Goal: Information Seeking & Learning: Understand process/instructions

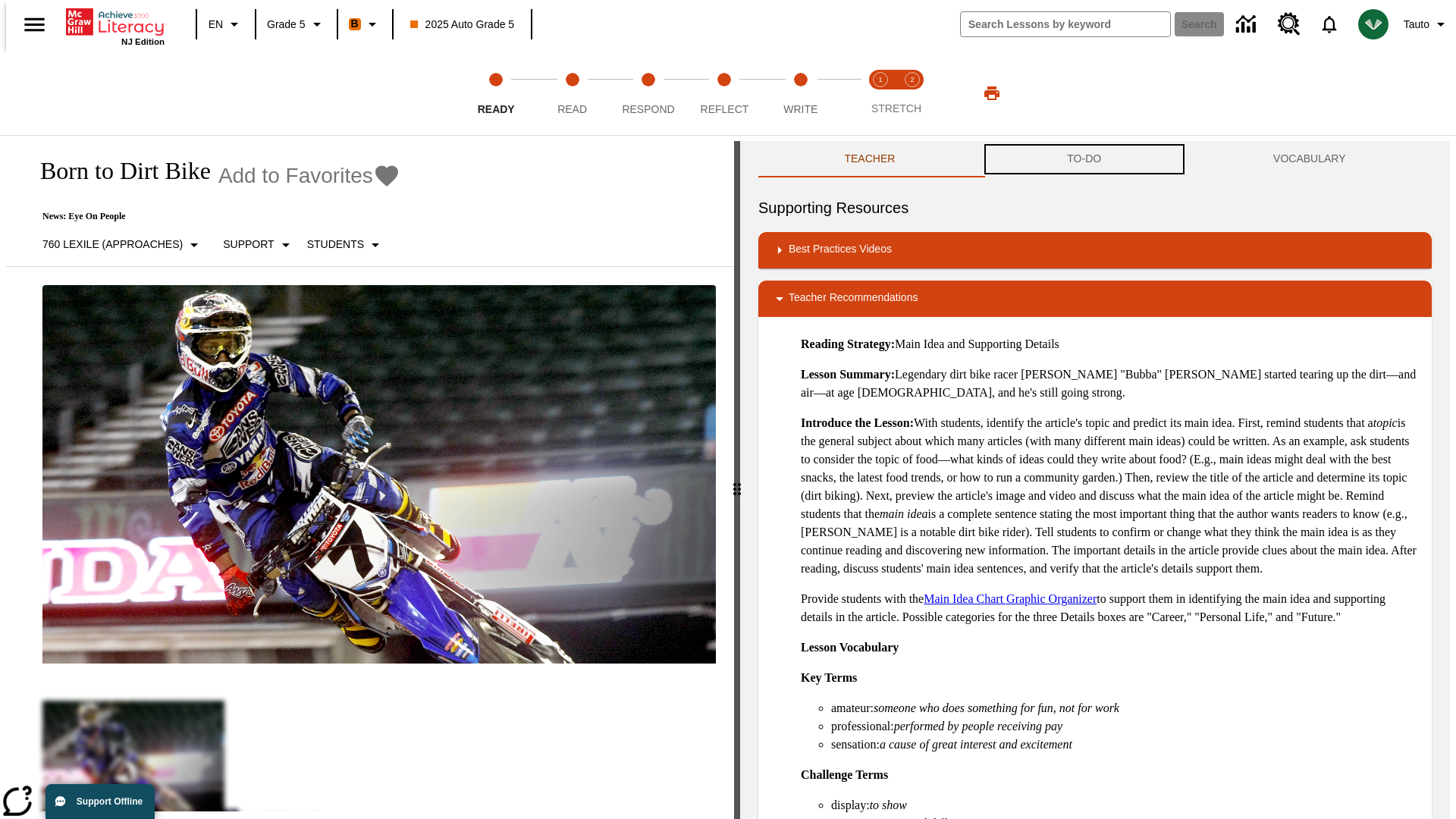
click at [1084, 159] on button "TO-DO" at bounding box center [1084, 159] width 206 height 37
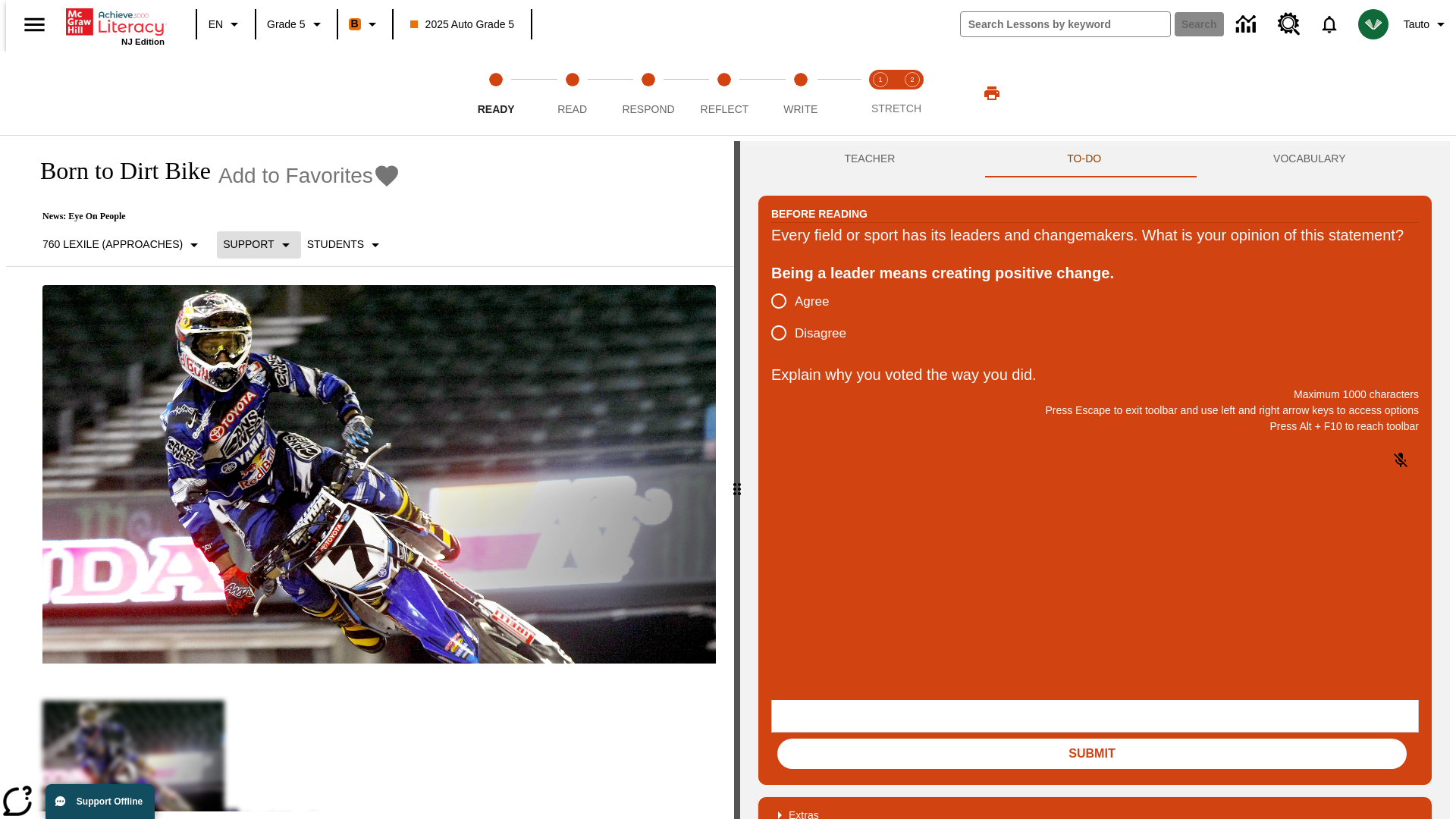
click at [251, 245] on p "Support" at bounding box center [248, 245] width 50 height 16
click at [268, 333] on p "Support" at bounding box center [267, 333] width 90 height 16
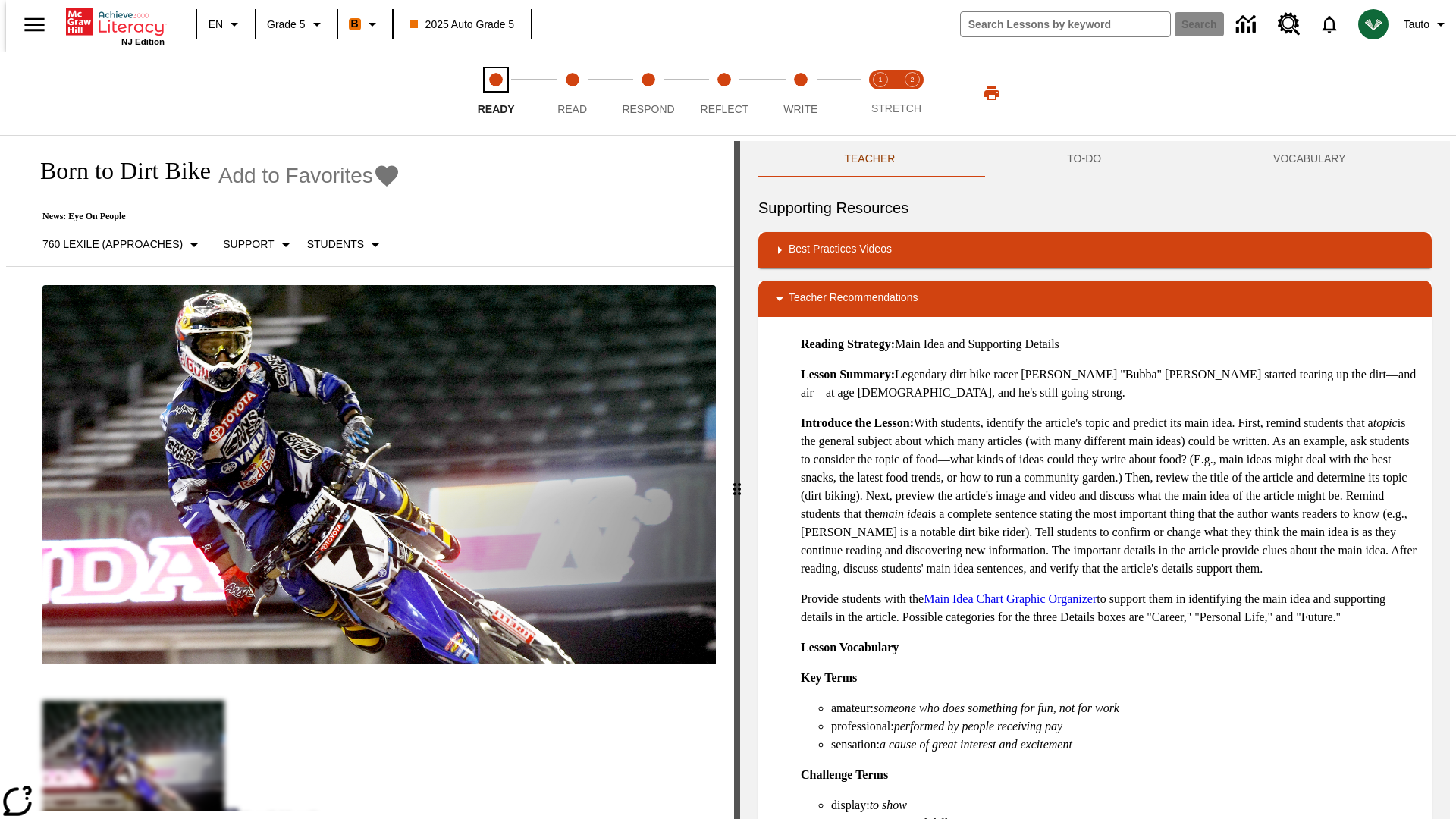
click at [496, 93] on span "Ready" at bounding box center [496, 103] width 37 height 27
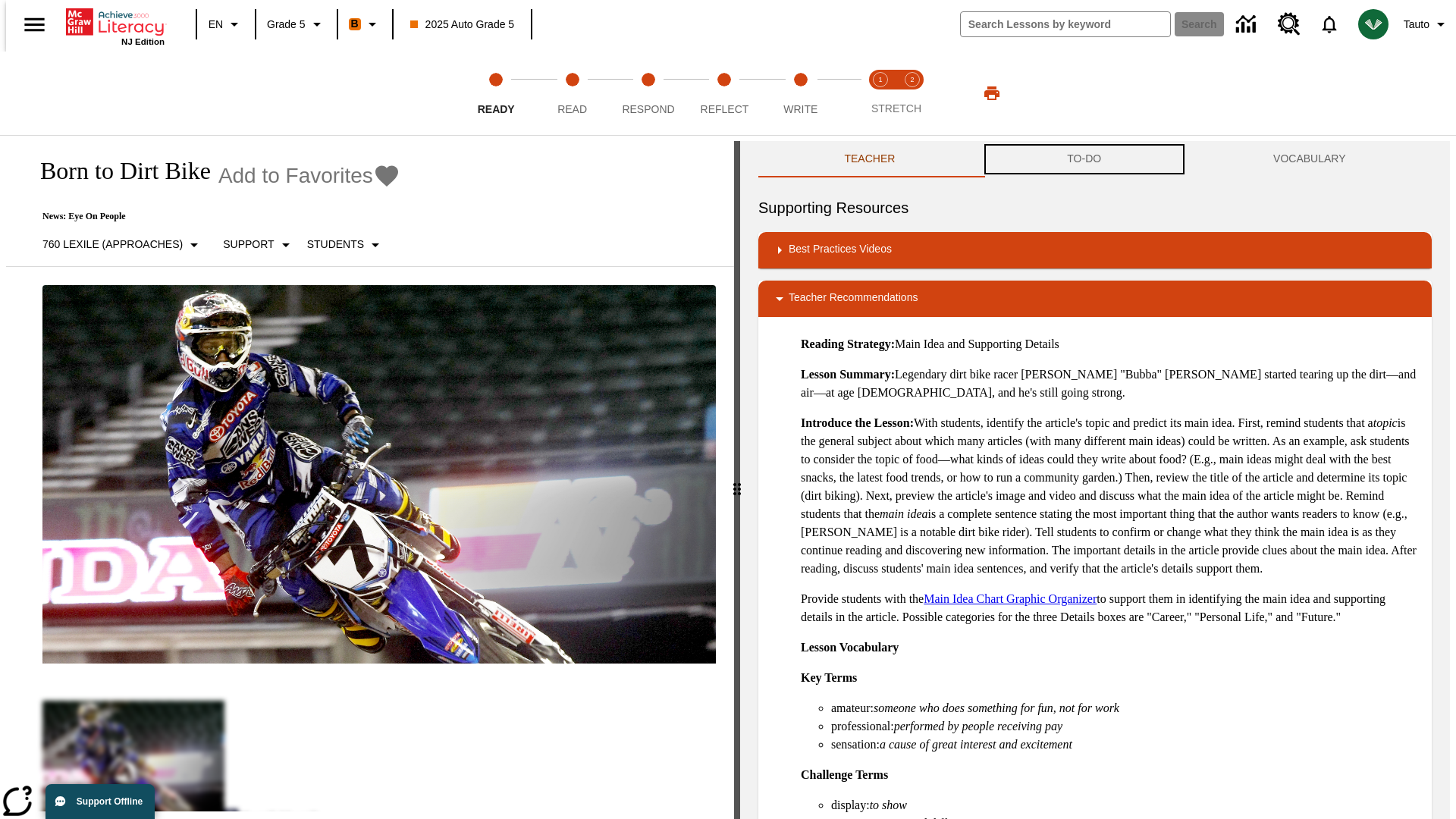
click at [1084, 159] on button "TO-DO" at bounding box center [1084, 159] width 206 height 37
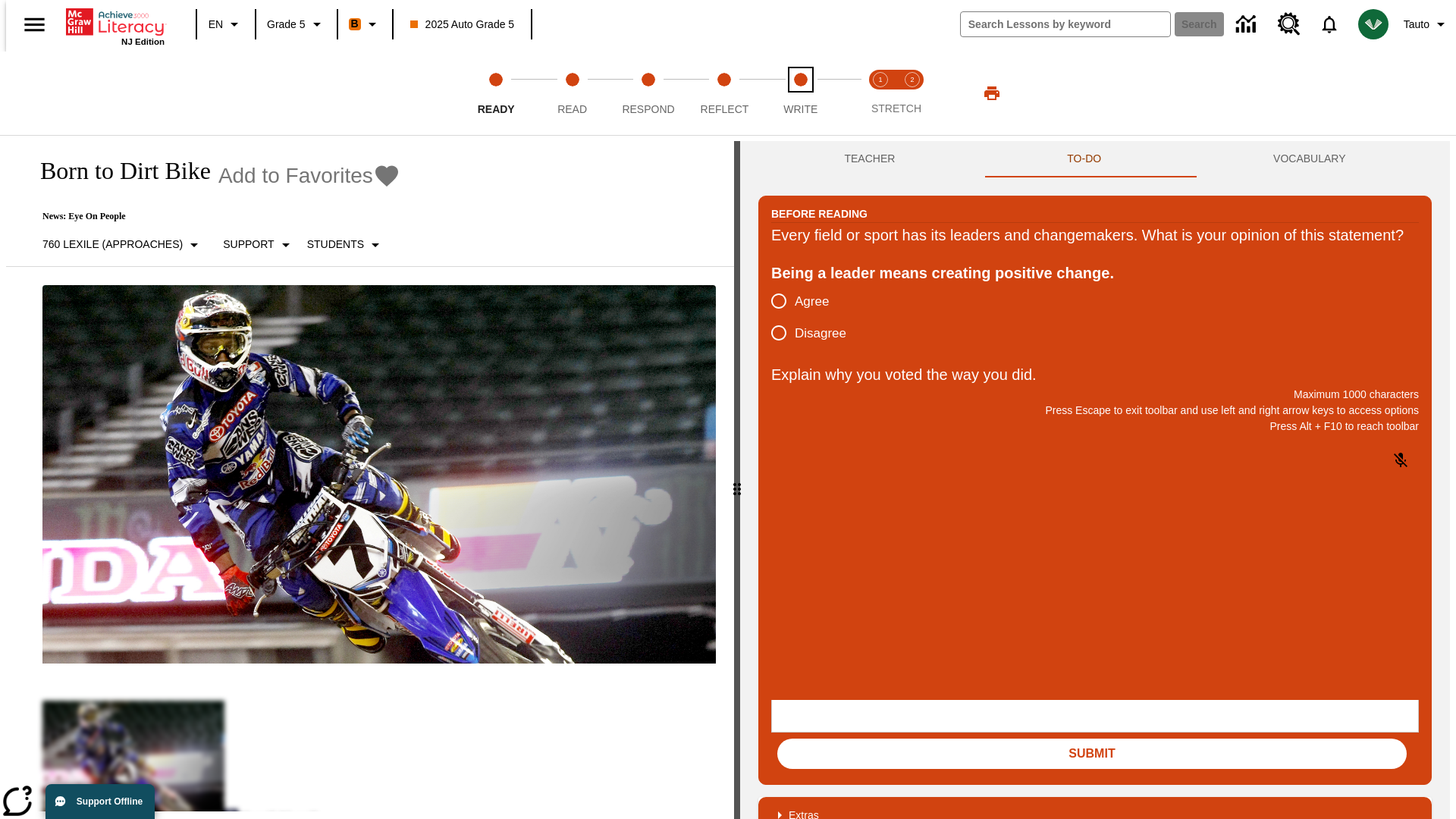
click at [800, 93] on span "Write" at bounding box center [800, 103] width 34 height 27
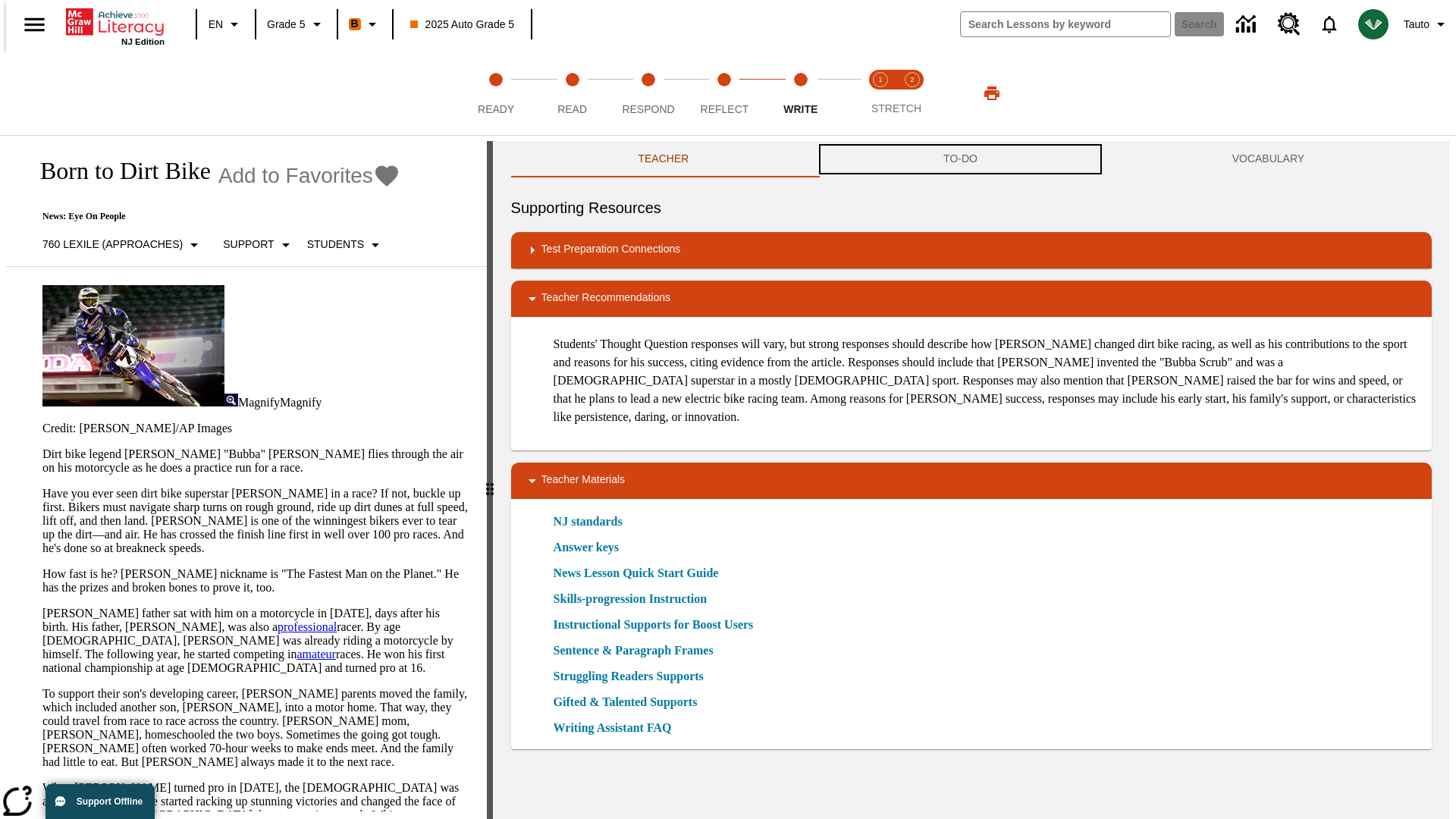
scroll to position [1, 0]
